Goal: Transaction & Acquisition: Purchase product/service

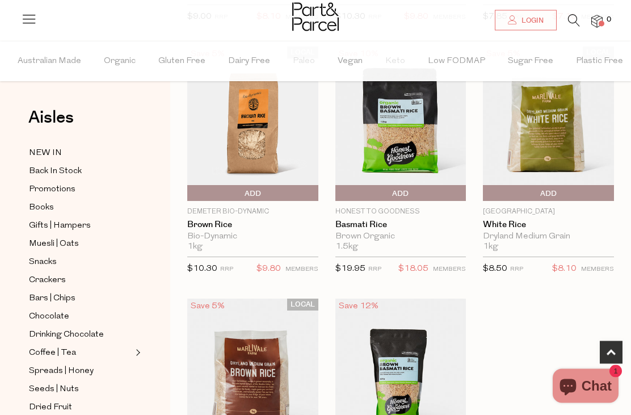
scroll to position [605, 0]
click at [516, 216] on div "[GEOGRAPHIC_DATA] White Rice Dryland Medium Grain 1kg Limit Reached $8.50 RRP $…" at bounding box center [548, 244] width 131 height 75
click at [525, 200] on span "Add To Parcel" at bounding box center [548, 194] width 125 height 17
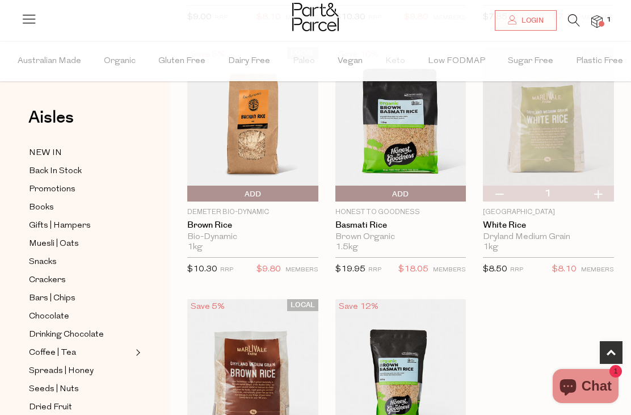
click at [540, 129] on img at bounding box center [548, 124] width 131 height 154
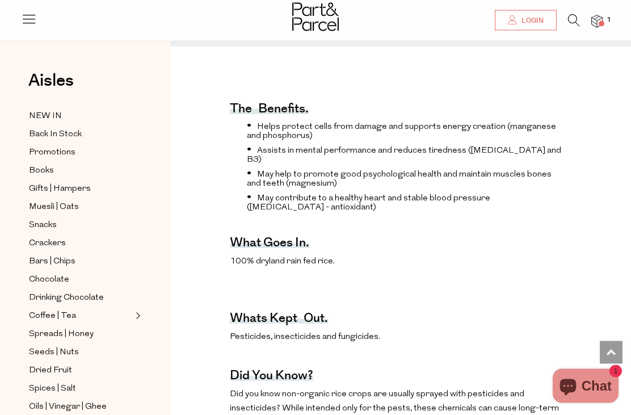
scroll to position [381, 0]
